Goal: Task Accomplishment & Management: Use online tool/utility

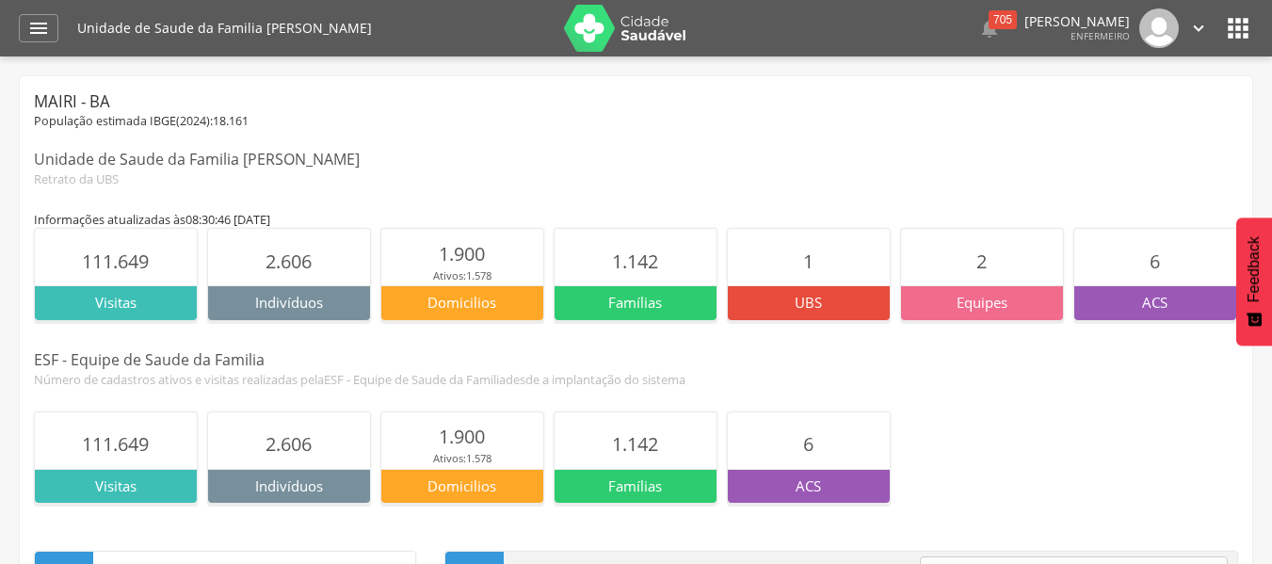
click at [615, 27] on img at bounding box center [625, 28] width 122 height 47
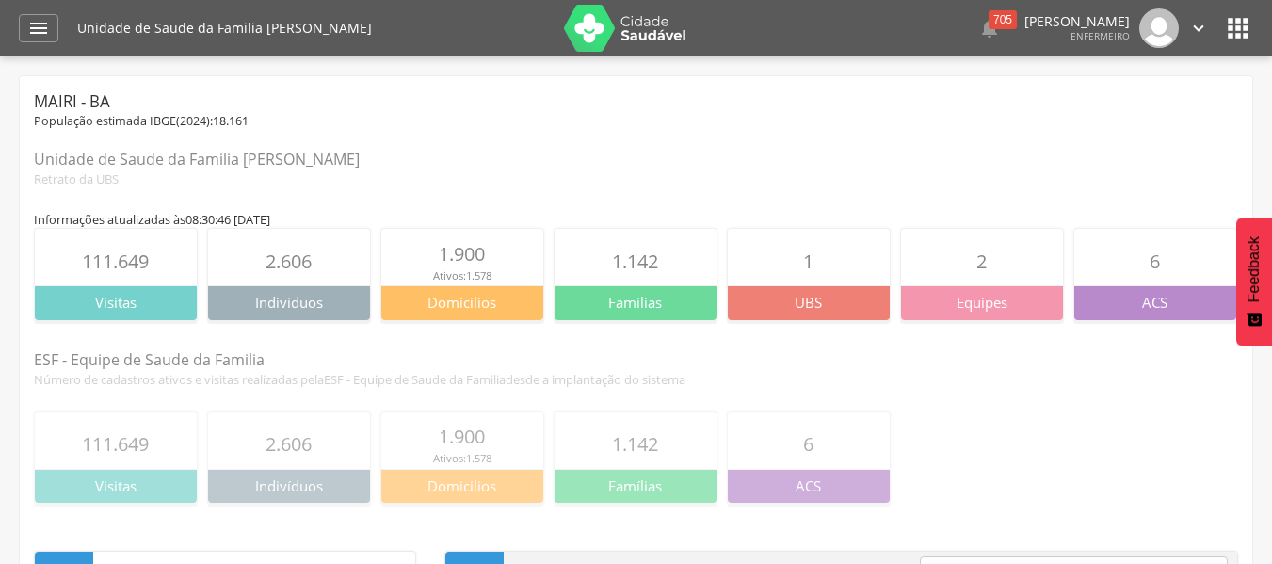
click at [1238, 27] on icon "" at bounding box center [1238, 28] width 30 height 30
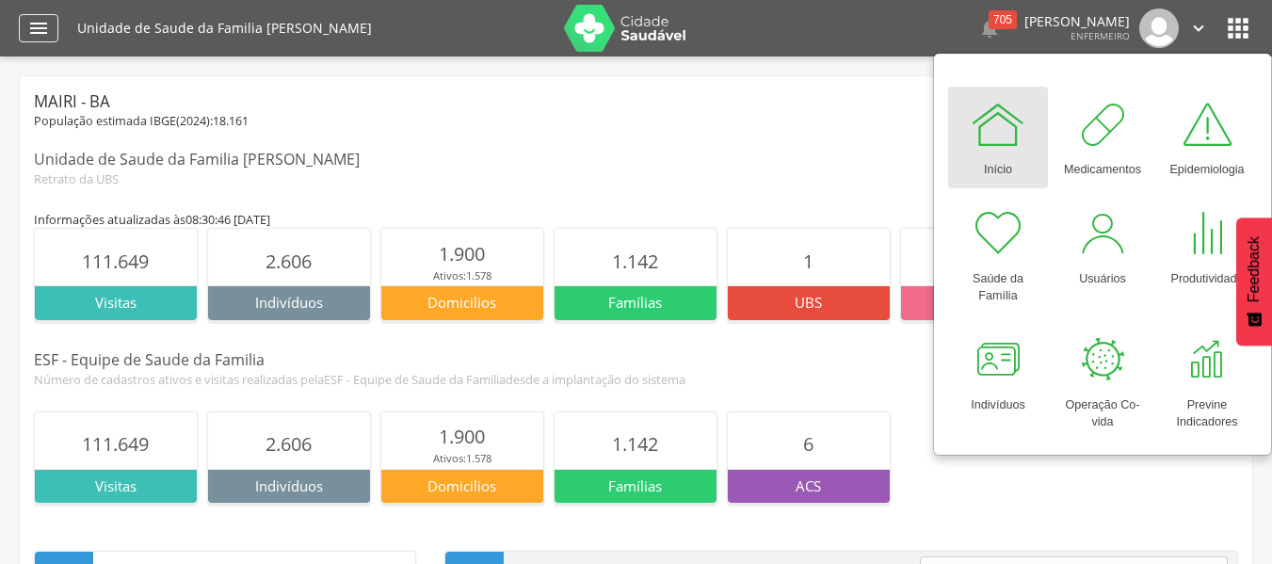
click at [40, 29] on icon "" at bounding box center [38, 28] width 23 height 23
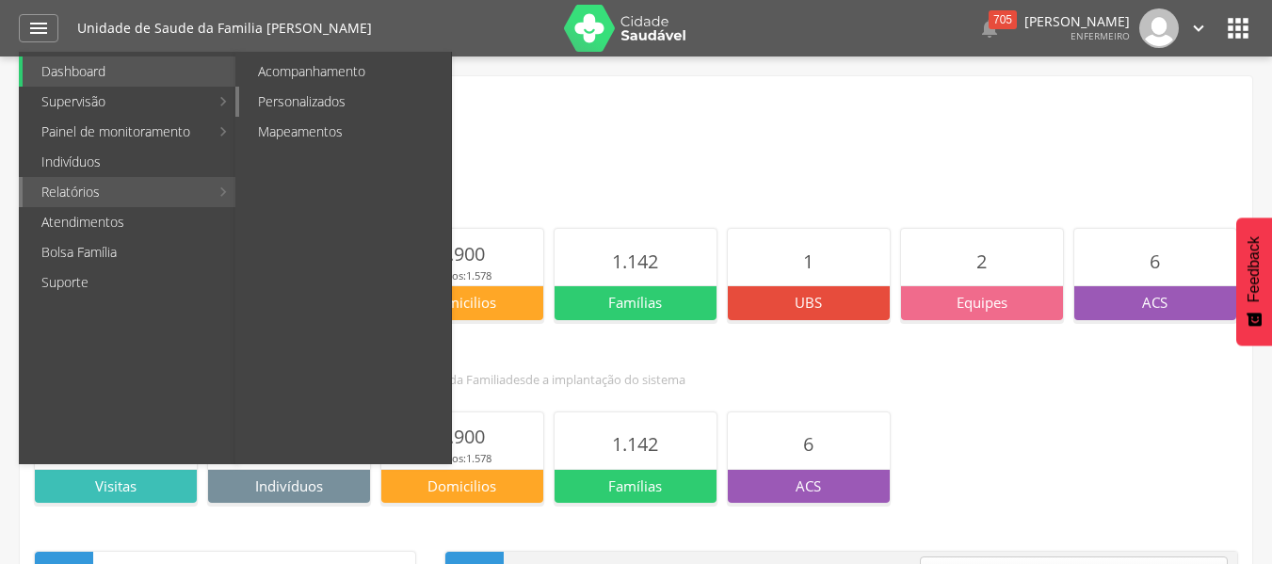
click at [291, 96] on link "Personalizados" at bounding box center [345, 102] width 212 height 30
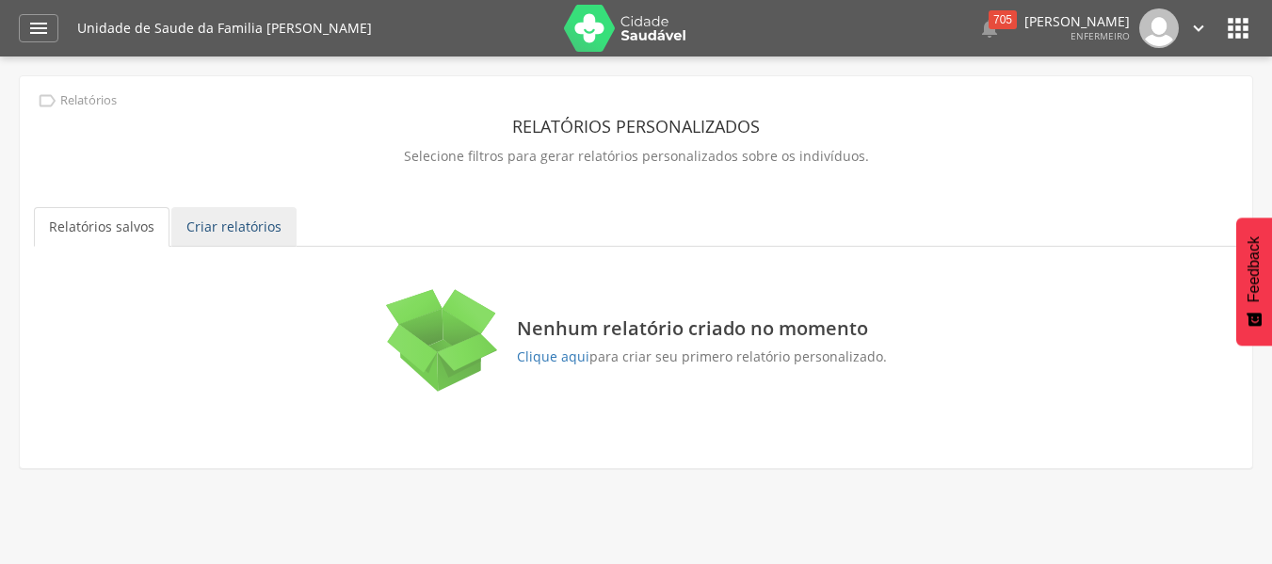
click at [252, 219] on link "Criar relatórios" at bounding box center [233, 227] width 125 height 40
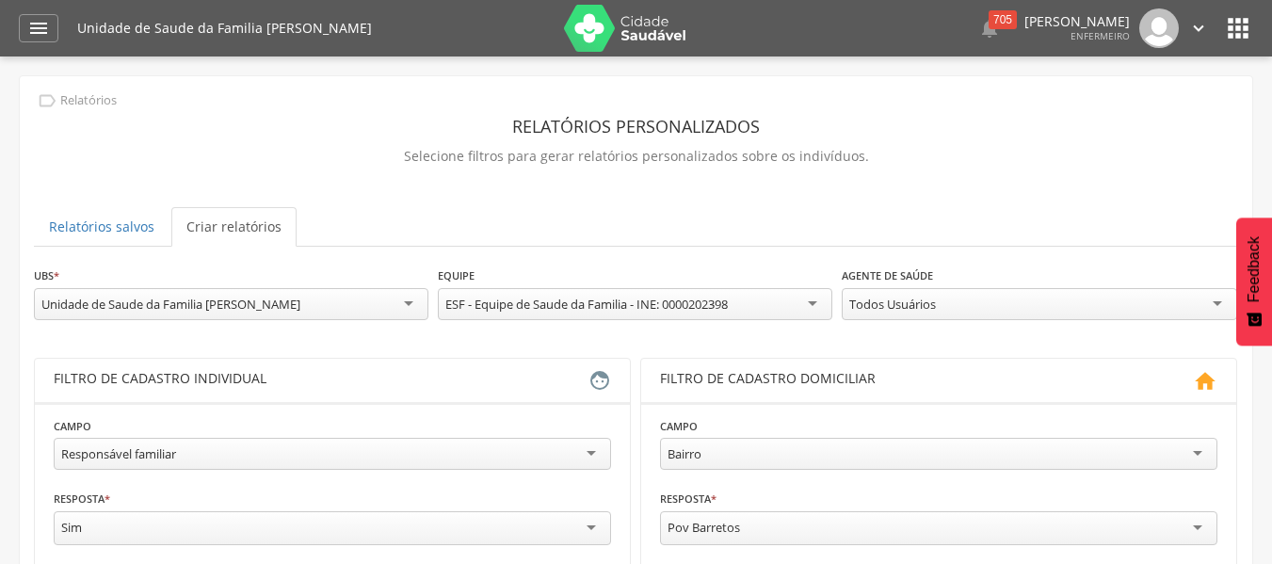
click at [250, 230] on link "Criar relatórios" at bounding box center [233, 227] width 125 height 40
click at [238, 231] on link "Criar relatórios" at bounding box center [233, 227] width 125 height 40
click at [265, 233] on link "Criar relatórios" at bounding box center [233, 227] width 125 height 40
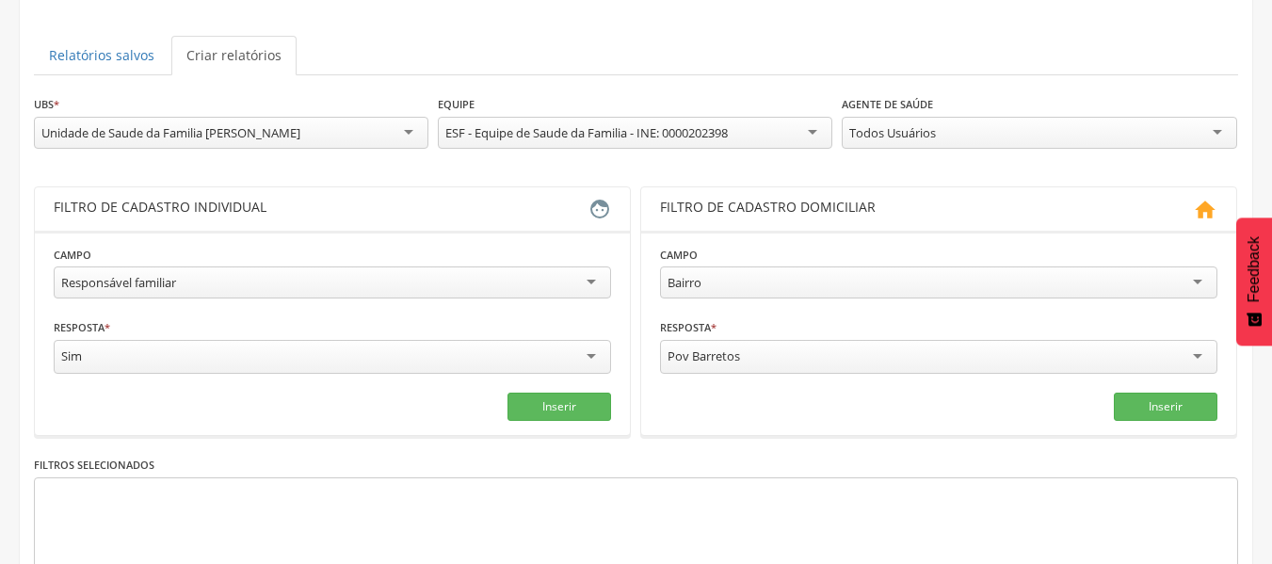
scroll to position [173, 0]
click at [372, 288] on div "Responsável familiar" at bounding box center [332, 281] width 557 height 32
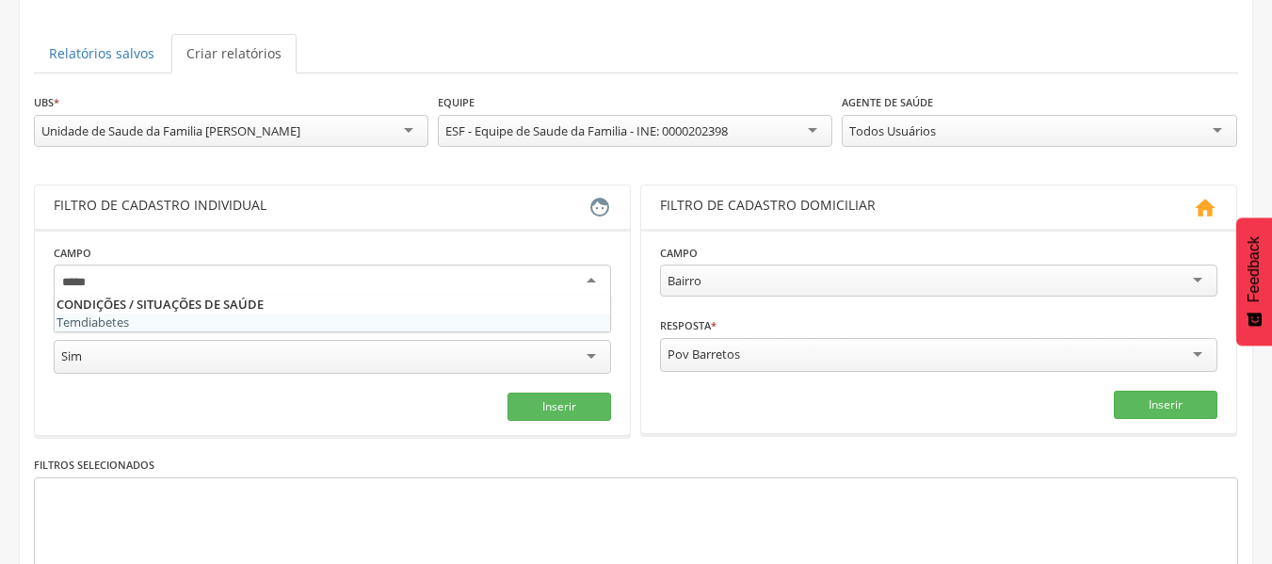
type input "******"
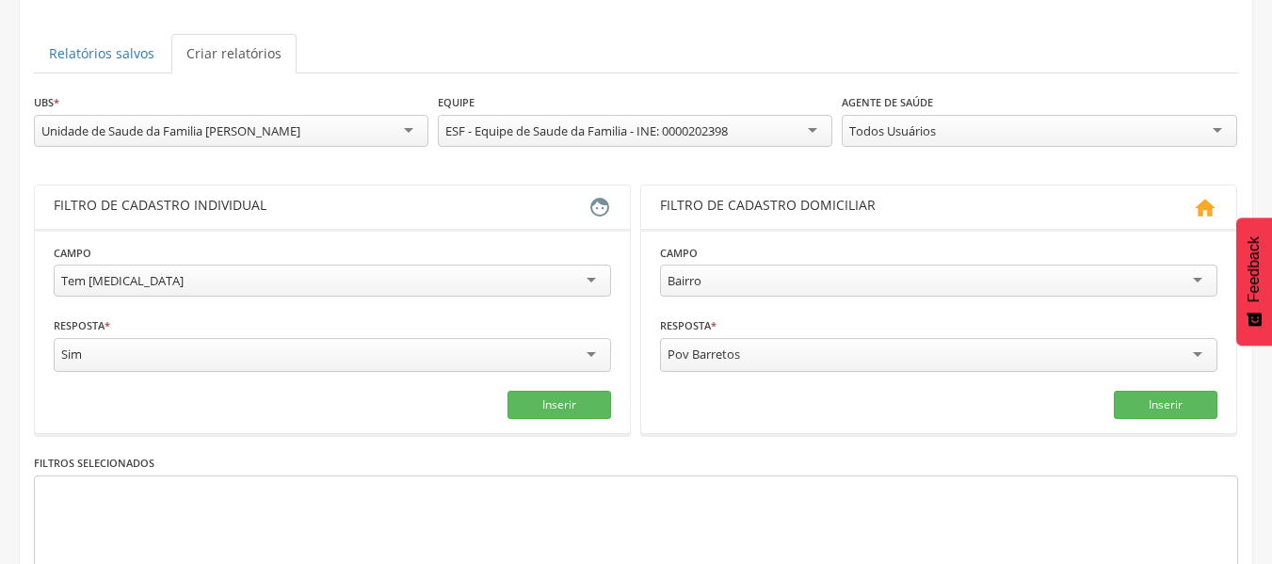
scroll to position [0, 0]
click at [558, 406] on button "Inserir" at bounding box center [559, 405] width 104 height 28
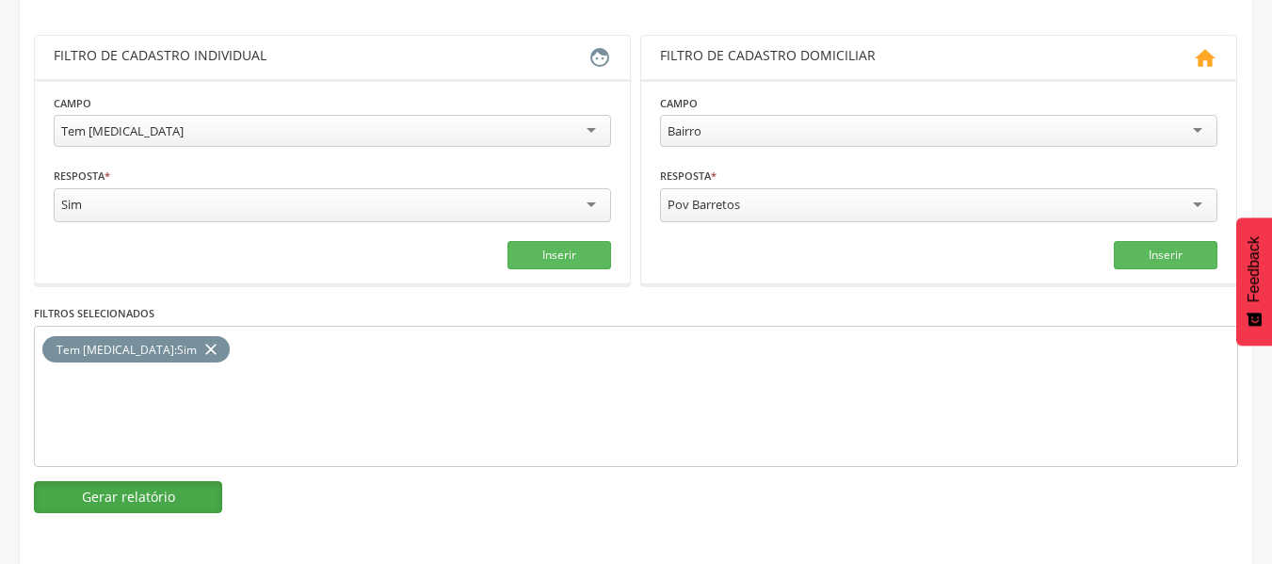
click at [175, 505] on button "Gerar relatório" at bounding box center [128, 497] width 188 height 32
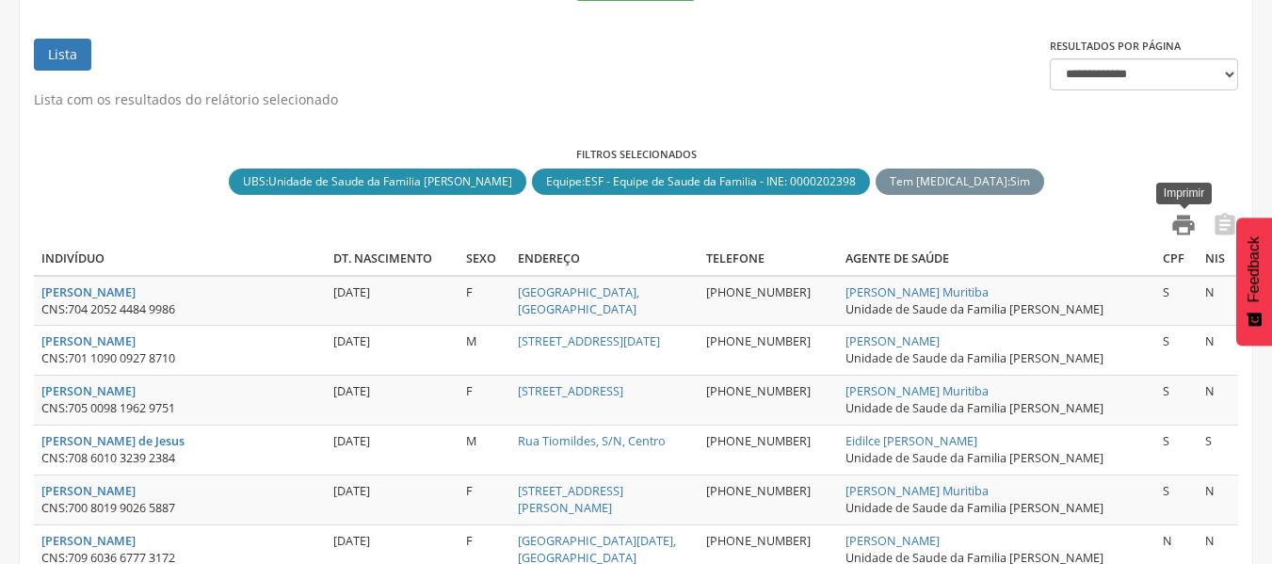
click at [1183, 227] on icon "" at bounding box center [1183, 225] width 26 height 26
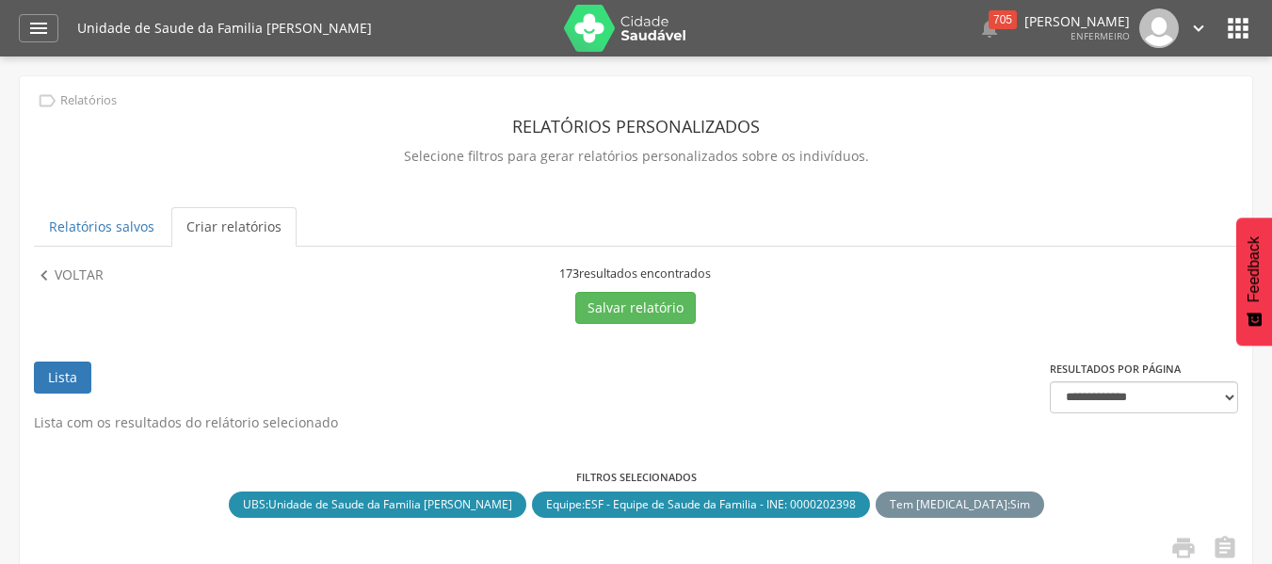
click at [1234, 24] on icon "" at bounding box center [1238, 28] width 30 height 30
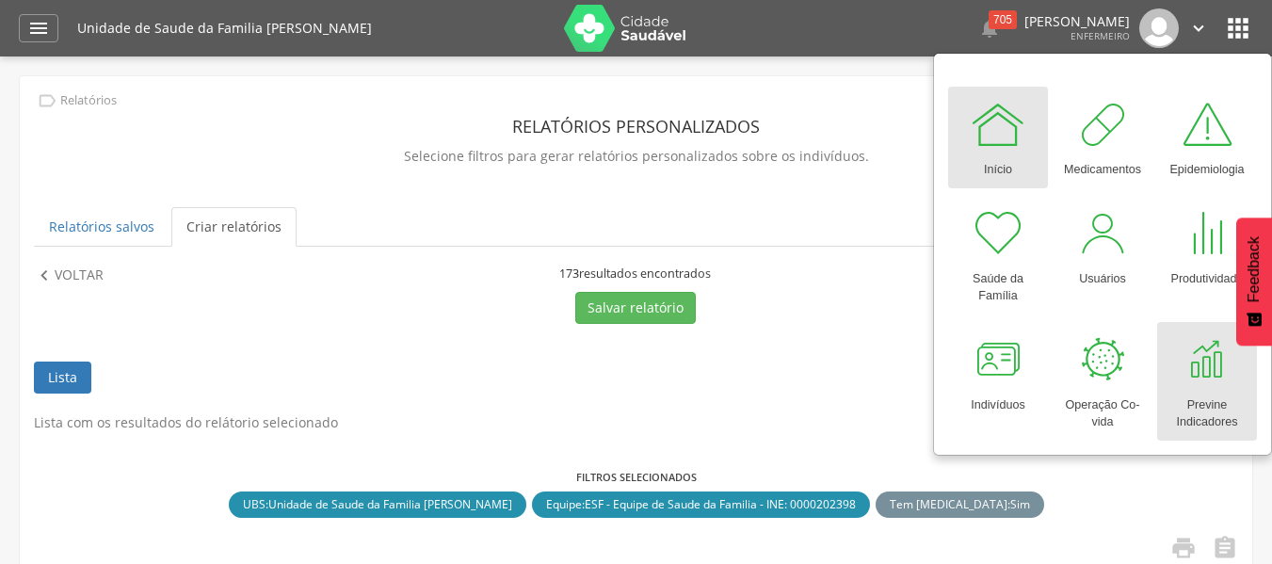
click at [1195, 409] on div "Previne Indicadores" at bounding box center [1207, 409] width 81 height 43
